Goal: Transaction & Acquisition: Purchase product/service

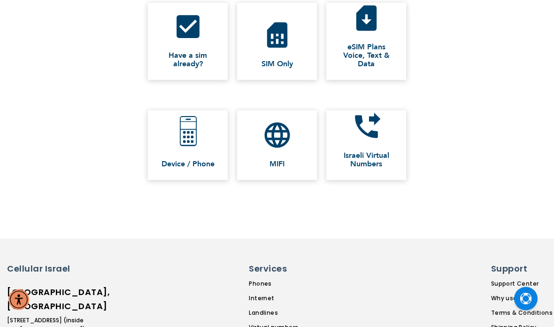
scroll to position [184, 0]
click at [198, 148] on img at bounding box center [188, 130] width 40 height 40
